Goal: Find specific fact: Find specific fact

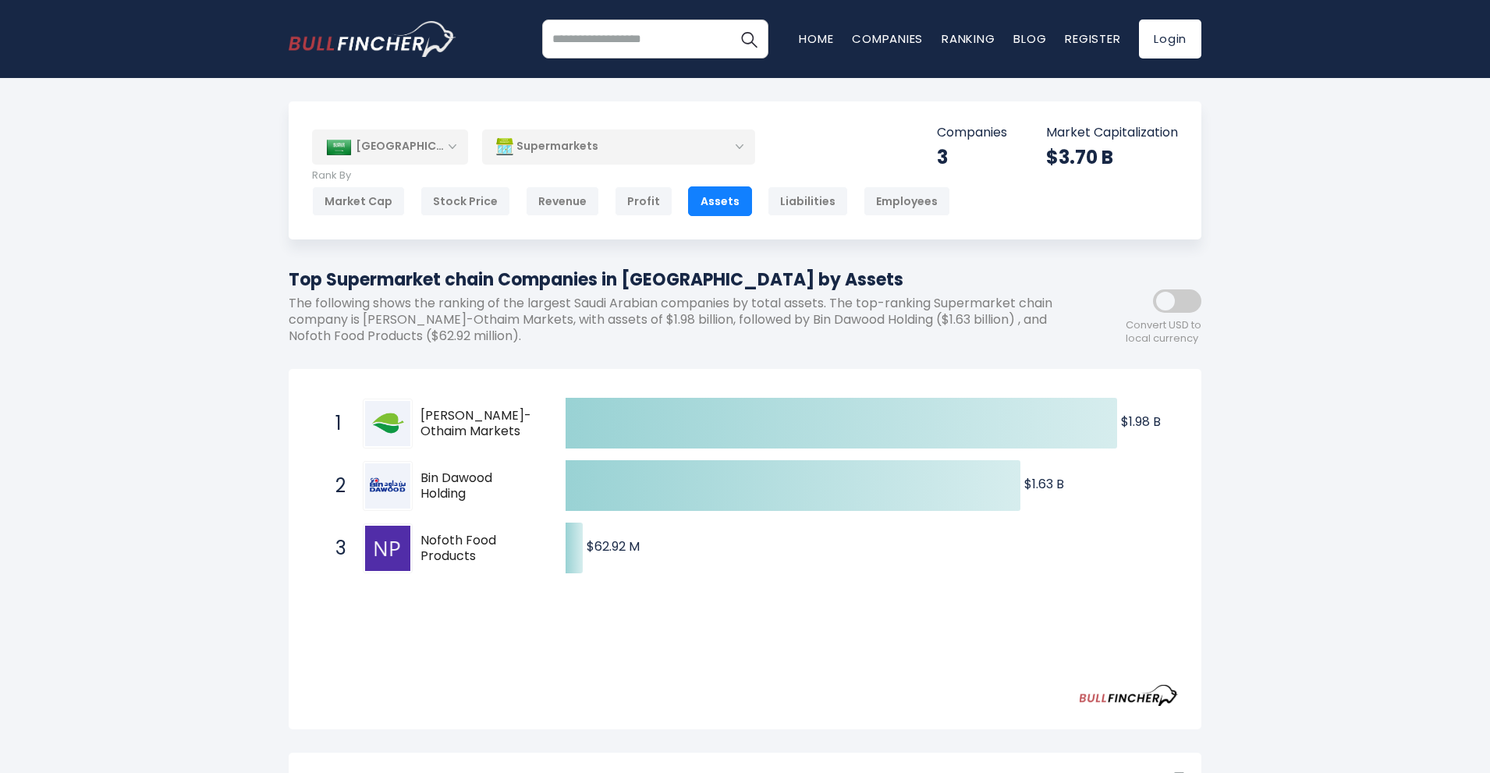
click at [428, 482] on span "Bin Dawood Holding" at bounding box center [480, 486] width 118 height 33
click at [389, 481] on img at bounding box center [387, 485] width 45 height 45
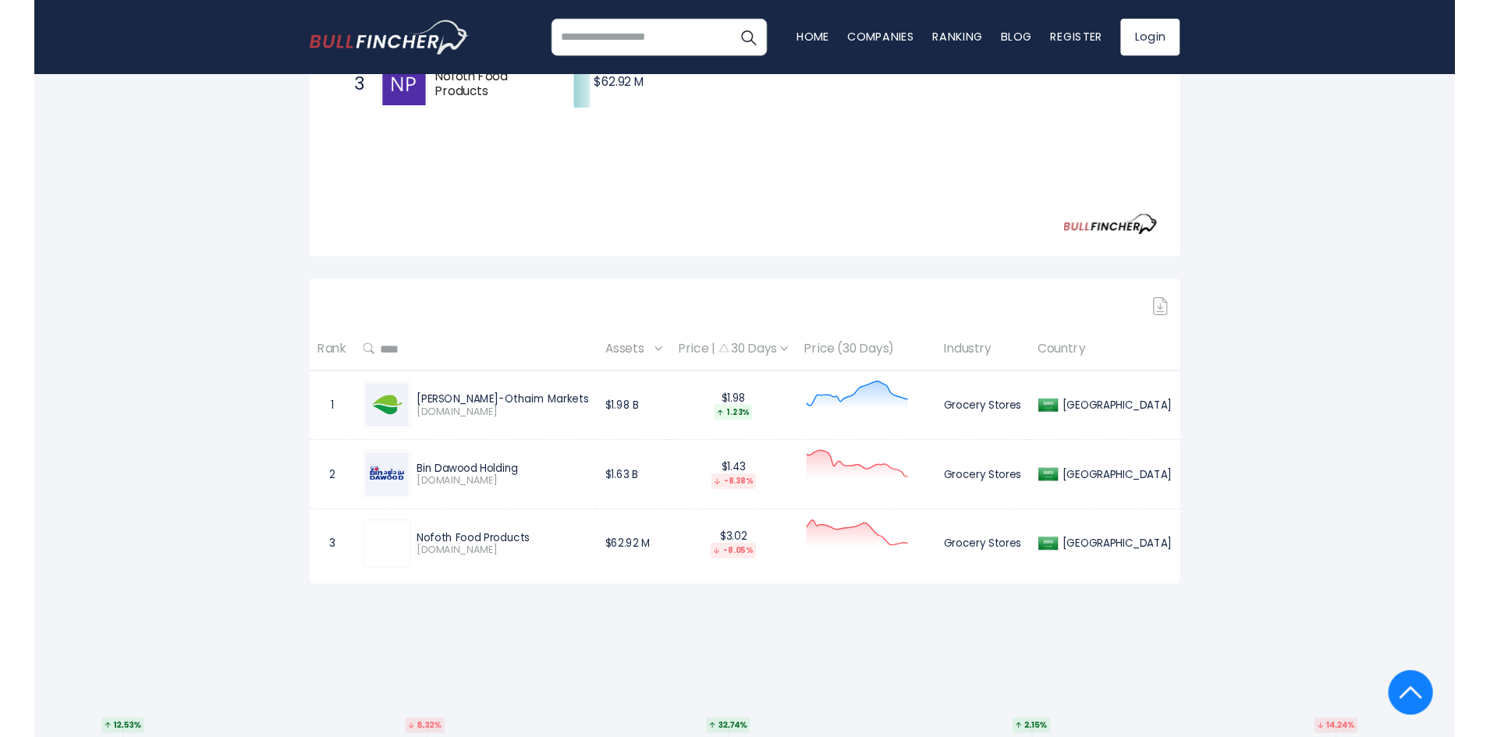
scroll to position [468, 0]
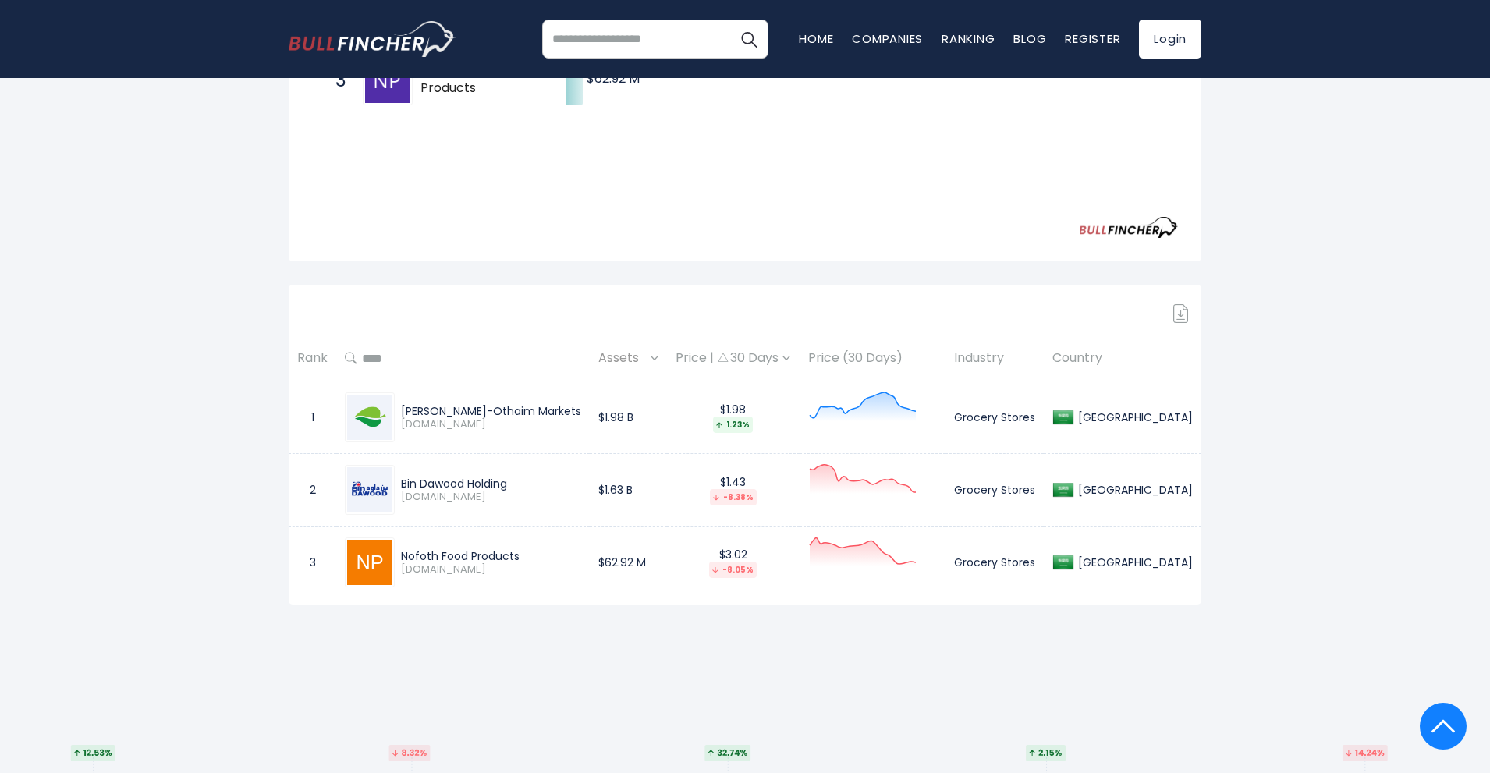
drag, startPoint x: 406, startPoint y: 559, endPoint x: 522, endPoint y: 556, distance: 116.3
click at [522, 556] on div "Nofoth Food Products" at bounding box center [491, 556] width 180 height 14
copy div "Nofoth Food Products"
click at [118, 534] on div "[GEOGRAPHIC_DATA] Entire World 30,364 [GEOGRAPHIC_DATA]" at bounding box center [745, 157] width 1490 height 1049
drag, startPoint x: 521, startPoint y: 488, endPoint x: 405, endPoint y: 485, distance: 116.3
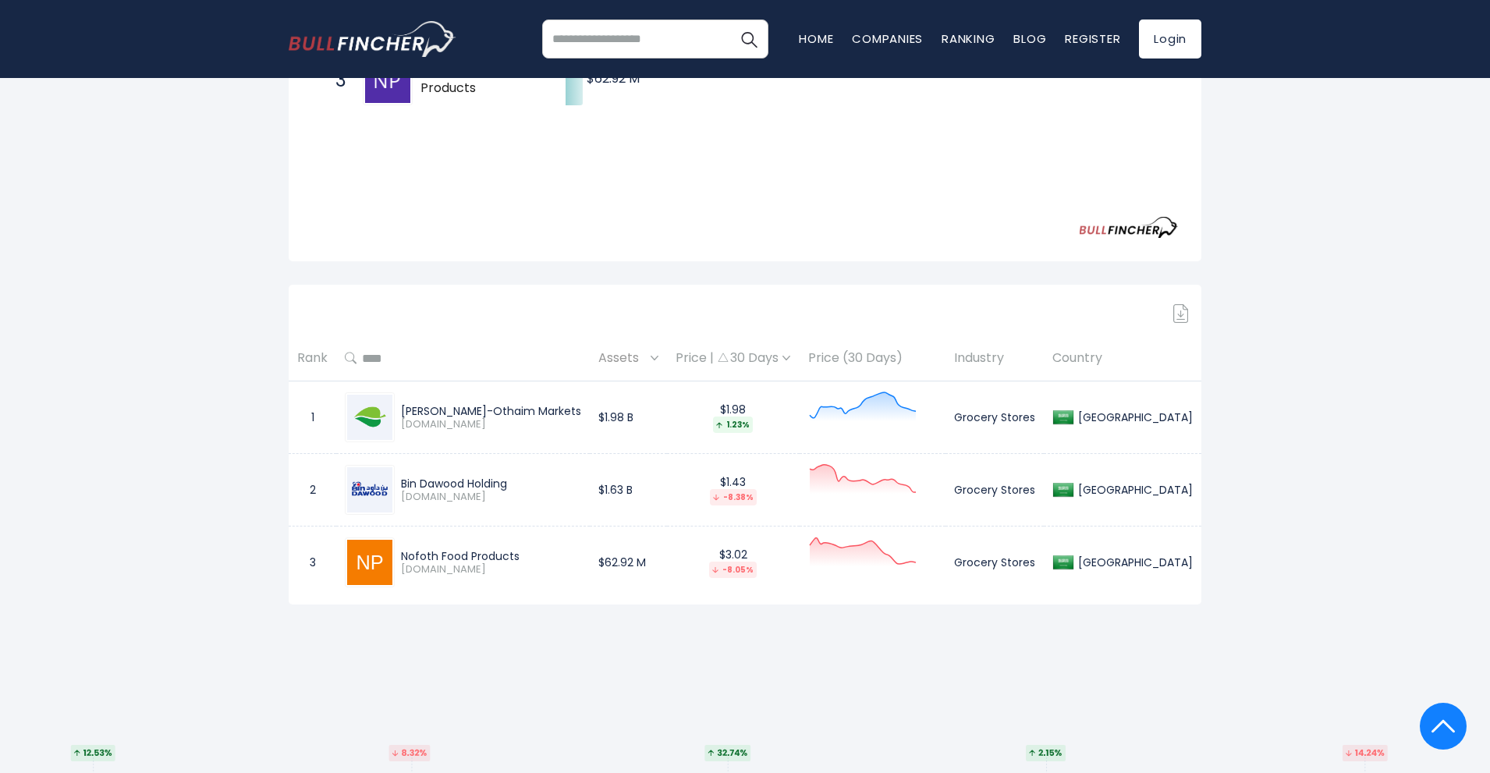
click at [405, 485] on div "Bin Dawood Holding" at bounding box center [491, 484] width 180 height 14
copy div "Bin Dawood Holding"
